Goal: Information Seeking & Learning: Find specific fact

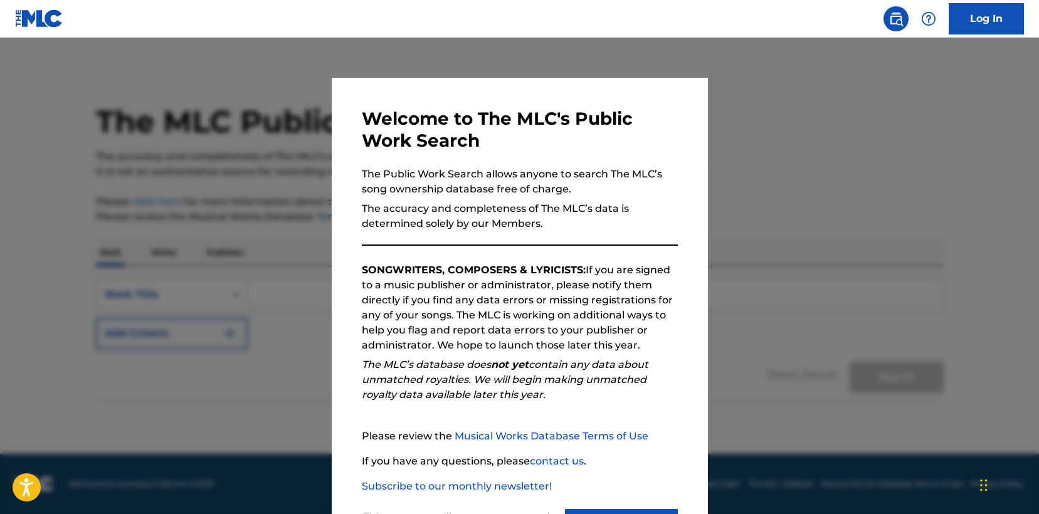
click at [594, 509] on div "This message will reappear one week after it is closed. Continue" at bounding box center [520, 519] width 316 height 50
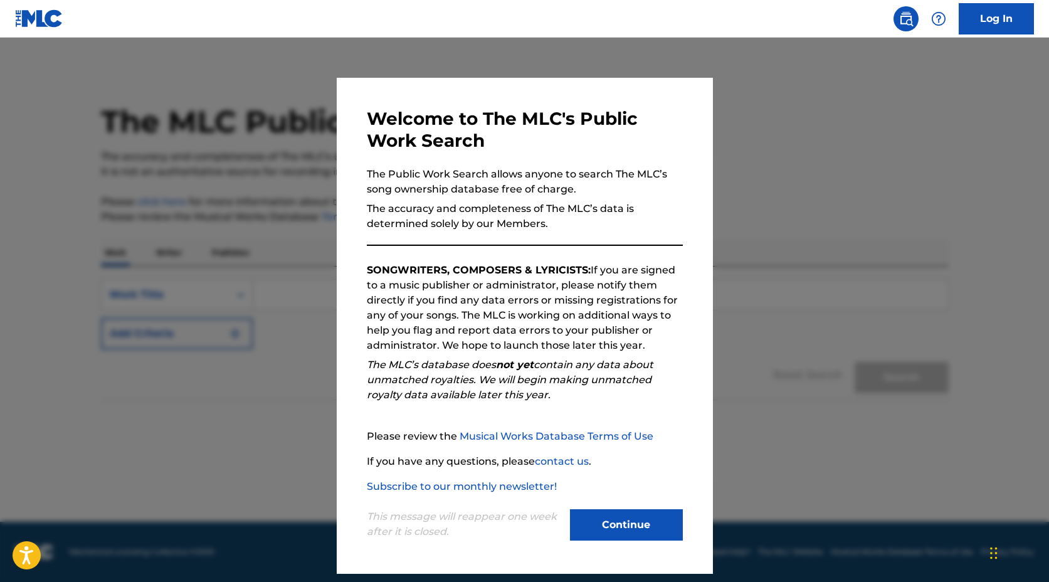
click at [622, 520] on button "Continue" at bounding box center [626, 524] width 113 height 31
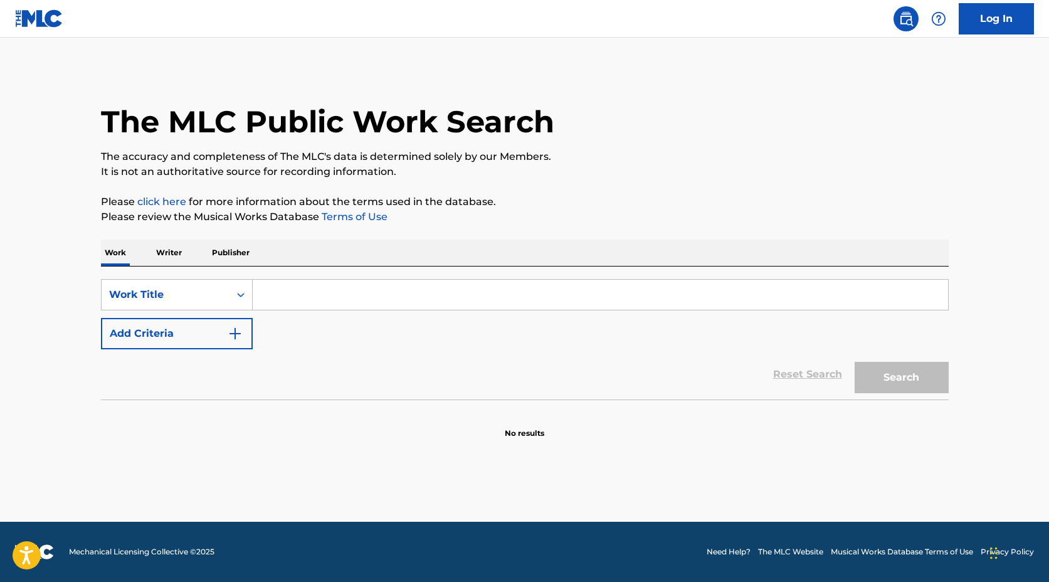
click at [329, 284] on input "Search Form" at bounding box center [601, 295] width 696 height 30
paste input "Let Down"
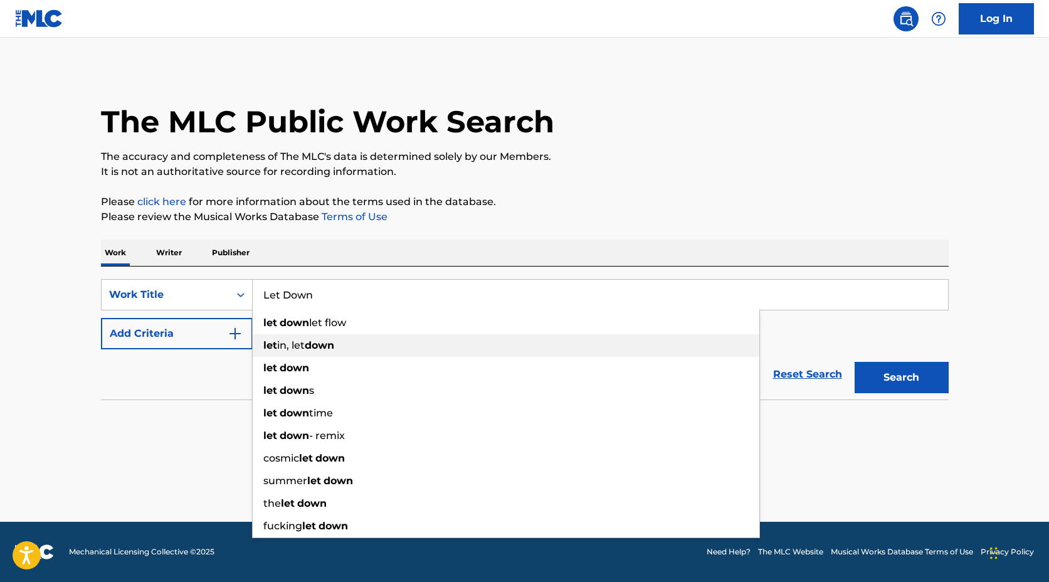
type input "Let Down"
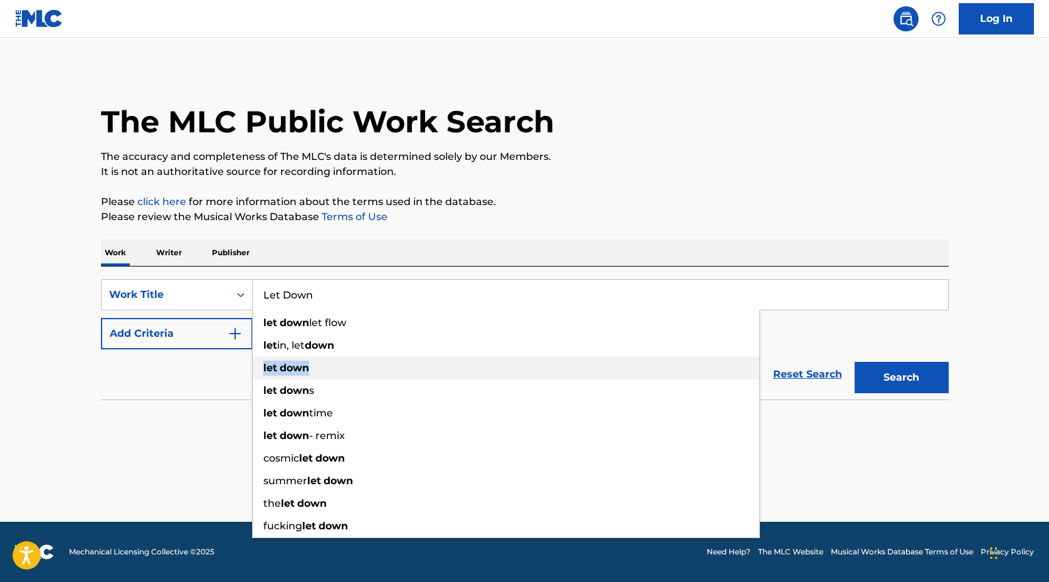
drag, startPoint x: 356, startPoint y: 352, endPoint x: 352, endPoint y: 361, distance: 9.6
click at [352, 361] on ul "let down let flow let in, let down let down let down s let down time let down -…" at bounding box center [506, 425] width 507 height 226
click at [364, 365] on div "let down" at bounding box center [506, 368] width 507 height 23
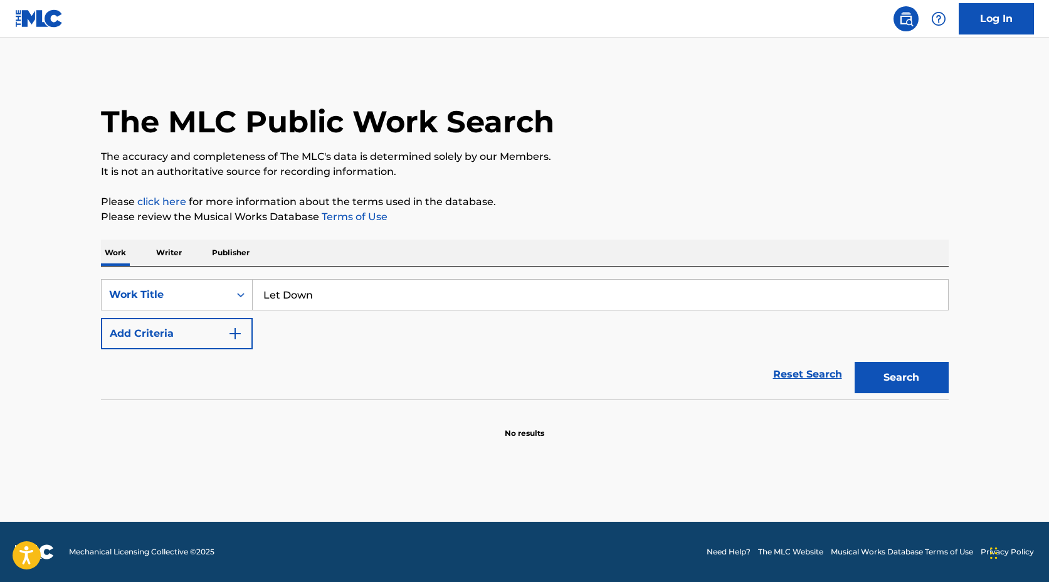
click at [205, 339] on button "Add Criteria" at bounding box center [177, 333] width 152 height 31
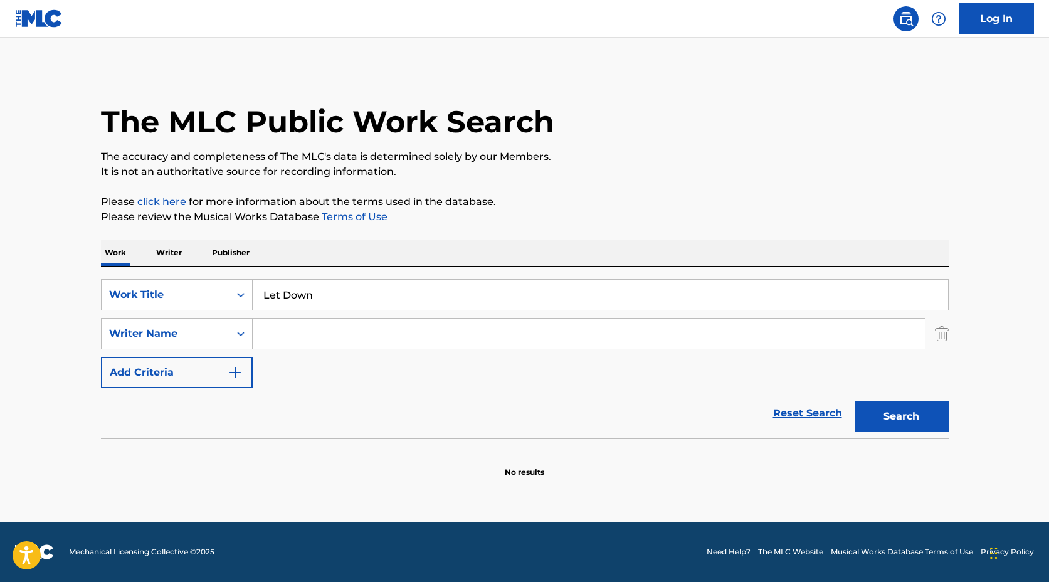
click at [296, 336] on input "Search Form" at bounding box center [589, 334] width 672 height 30
paste input "[PERSON_NAME], [PERSON_NAME], [PERSON_NAME], [PERSON_NAME], [PERSON_NAME]"
click at [908, 420] on button "Search" at bounding box center [902, 416] width 94 height 31
drag, startPoint x: 317, startPoint y: 332, endPoint x: 485, endPoint y: 332, distance: 168.1
click at [485, 332] on input "[PERSON_NAME], [PERSON_NAME], [PERSON_NAME], [PERSON_NAME], [PERSON_NAME]" at bounding box center [589, 334] width 672 height 30
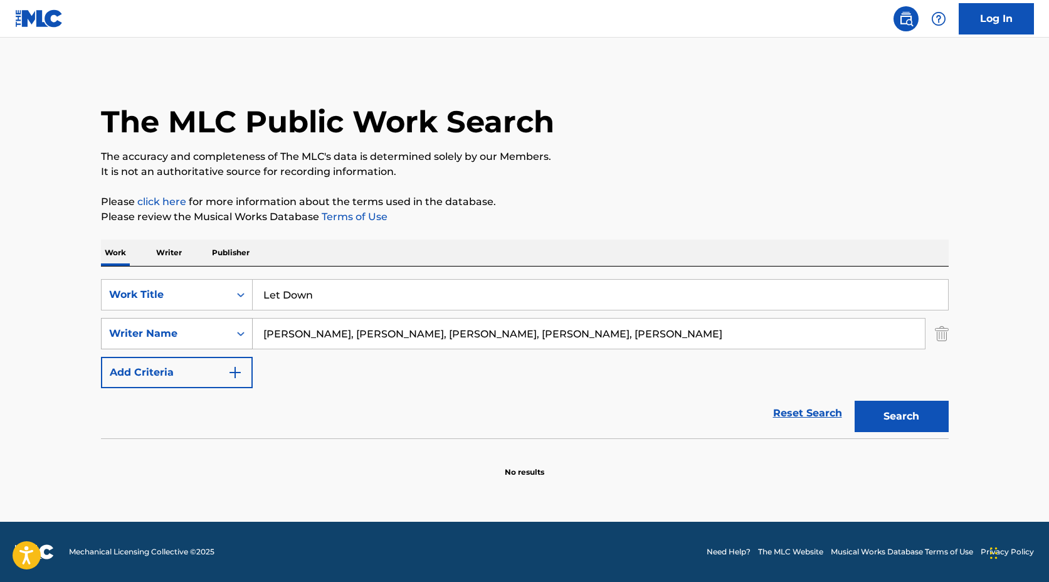
drag, startPoint x: 501, startPoint y: 334, endPoint x: 198, endPoint y: 326, distance: 302.4
click at [198, 326] on div "SearchWithCriteria17072b3b-d242-464e-adaa-6c80fea4410c Writer Name [PERSON_NAME…" at bounding box center [525, 333] width 848 height 31
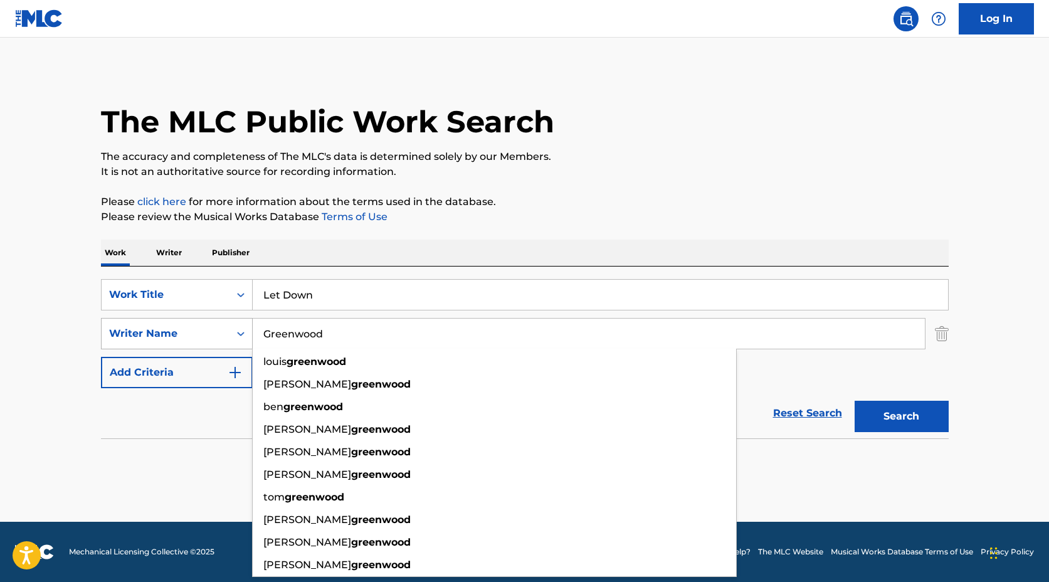
type input "Greenwood"
click at [855, 401] on button "Search" at bounding box center [902, 416] width 94 height 31
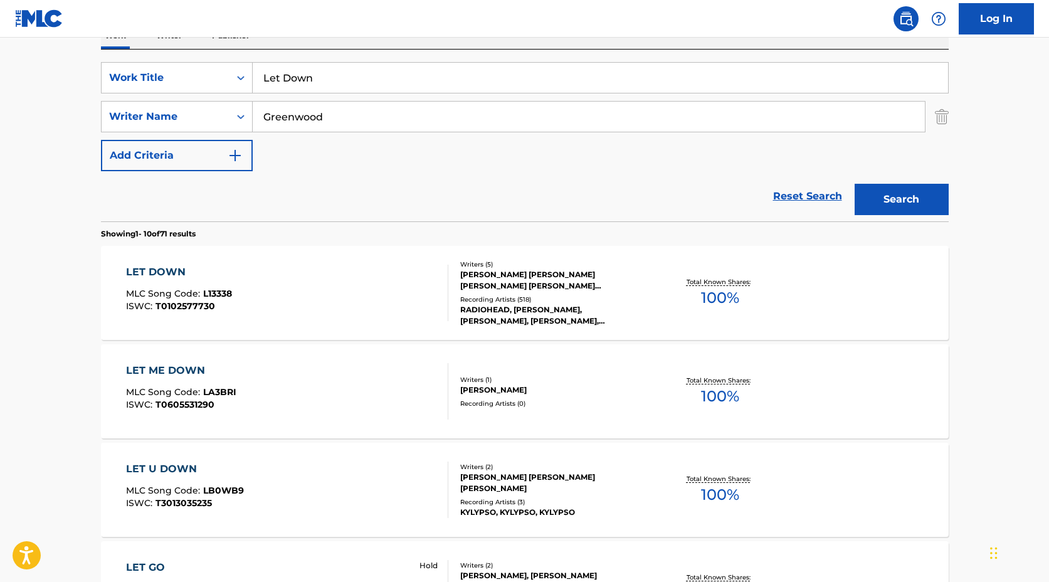
scroll to position [226, 0]
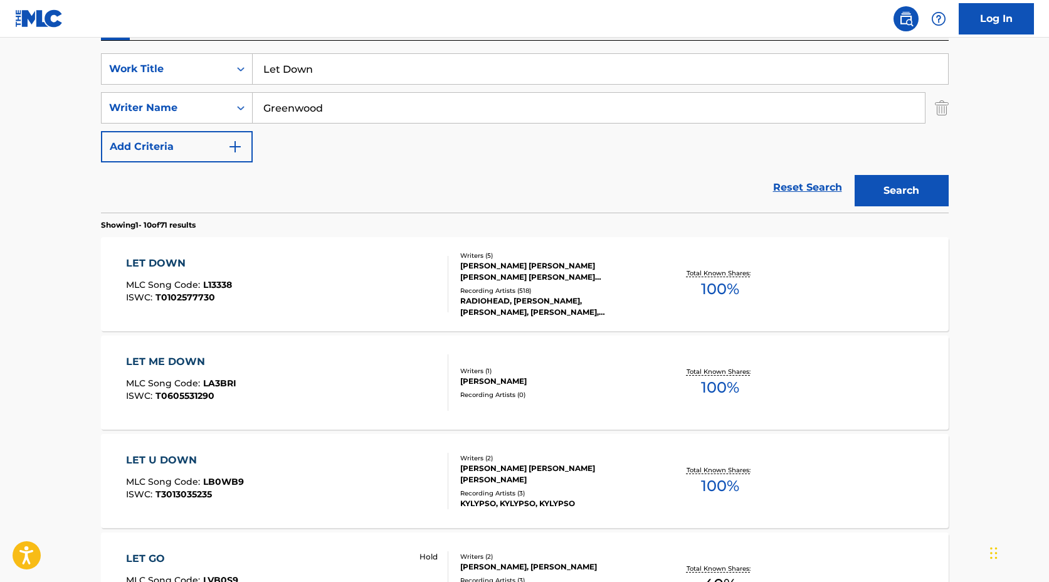
drag, startPoint x: 364, startPoint y: 311, endPoint x: 319, endPoint y: 288, distance: 51.3
click at [319, 288] on div "LET DOWN MLC Song Code : L13338 ISWC : T0102577730" at bounding box center [287, 284] width 322 height 56
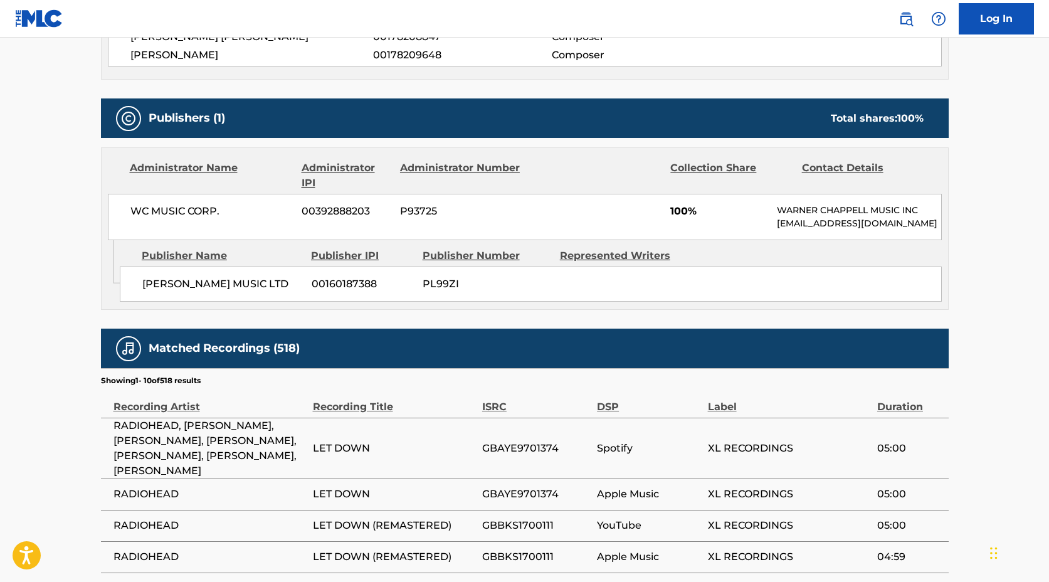
scroll to position [552, 0]
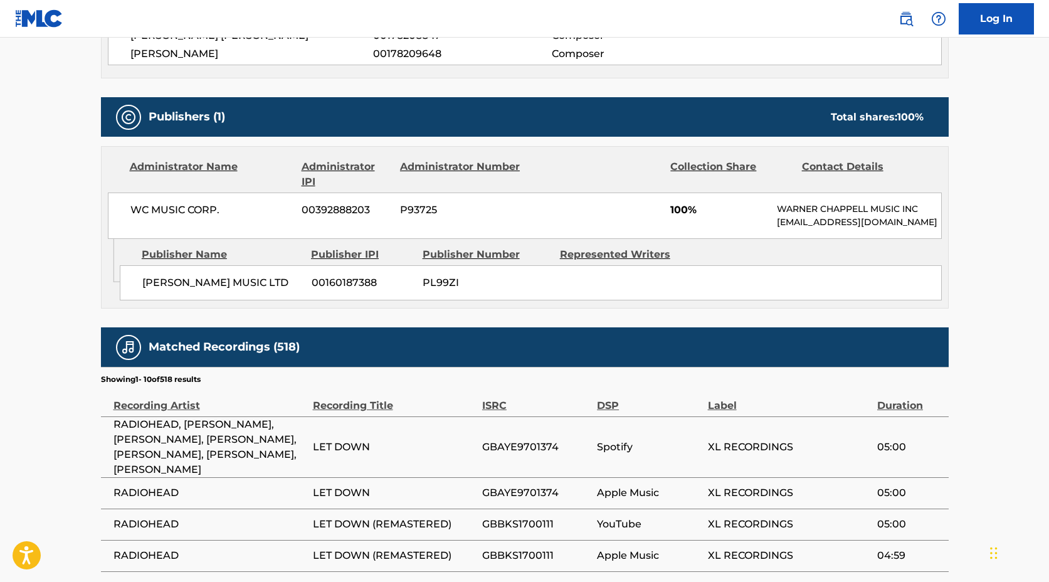
click at [970, 167] on main "< Back to public search results Copy work link LET DOWN Work Detail Member Work…" at bounding box center [524, 170] width 1049 height 1369
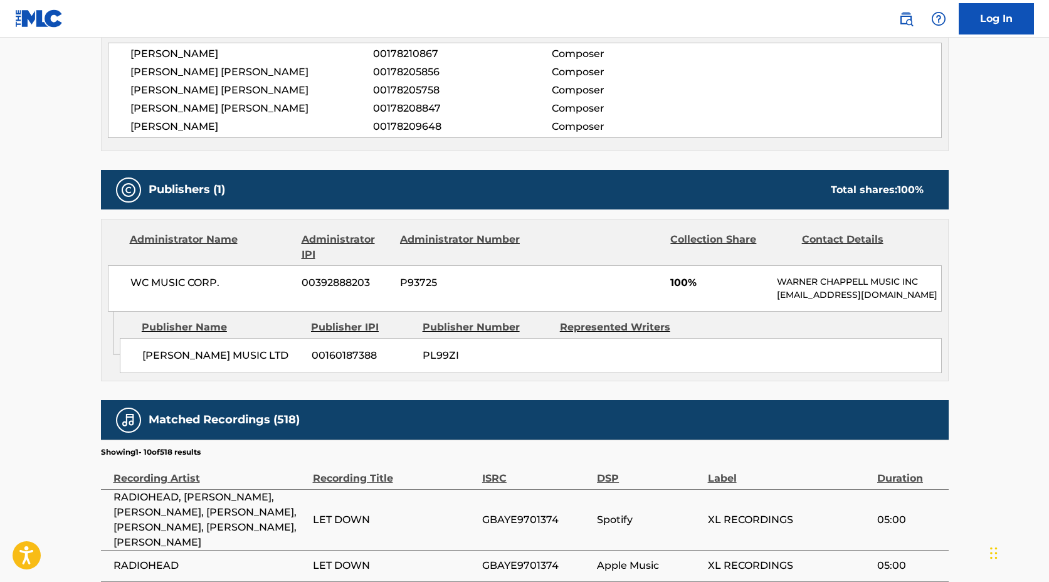
scroll to position [477, 0]
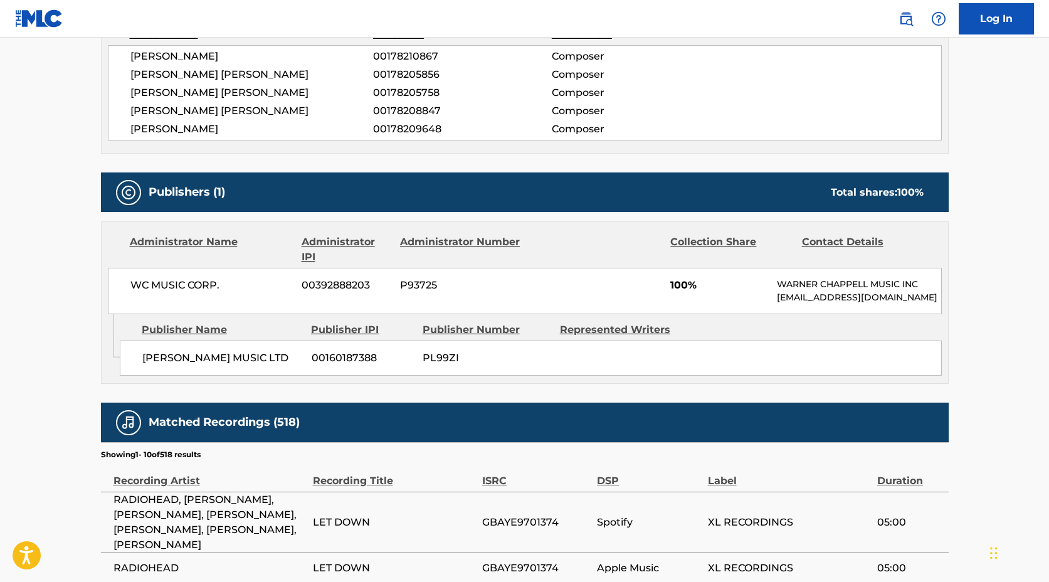
click at [962, 215] on div "< Back to public search results Copy work link LET DOWN Work Detail Member Work…" at bounding box center [525, 250] width 878 height 1317
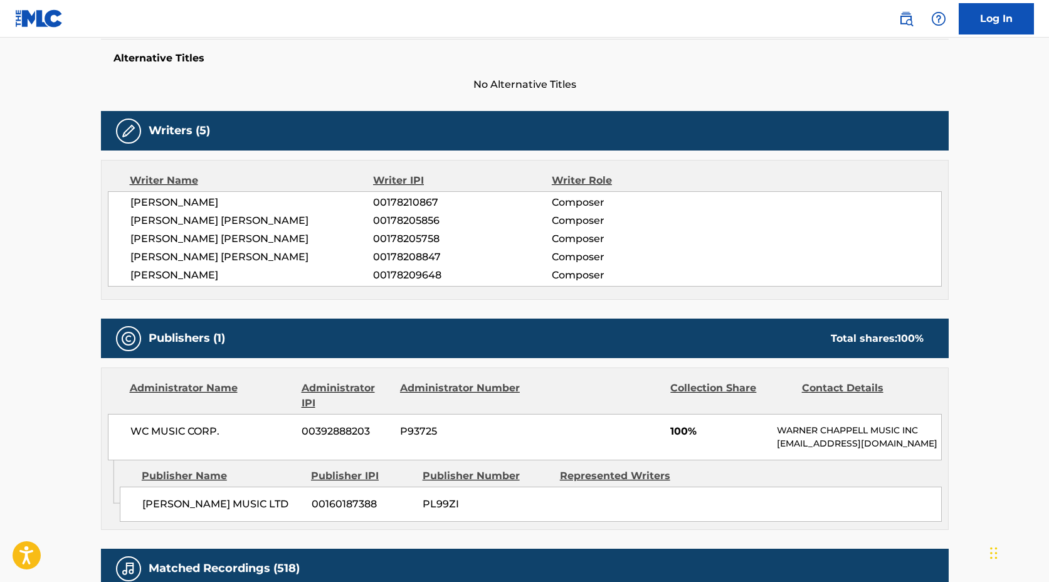
scroll to position [326, 0]
